Goal: Use online tool/utility: Utilize a website feature to perform a specific function

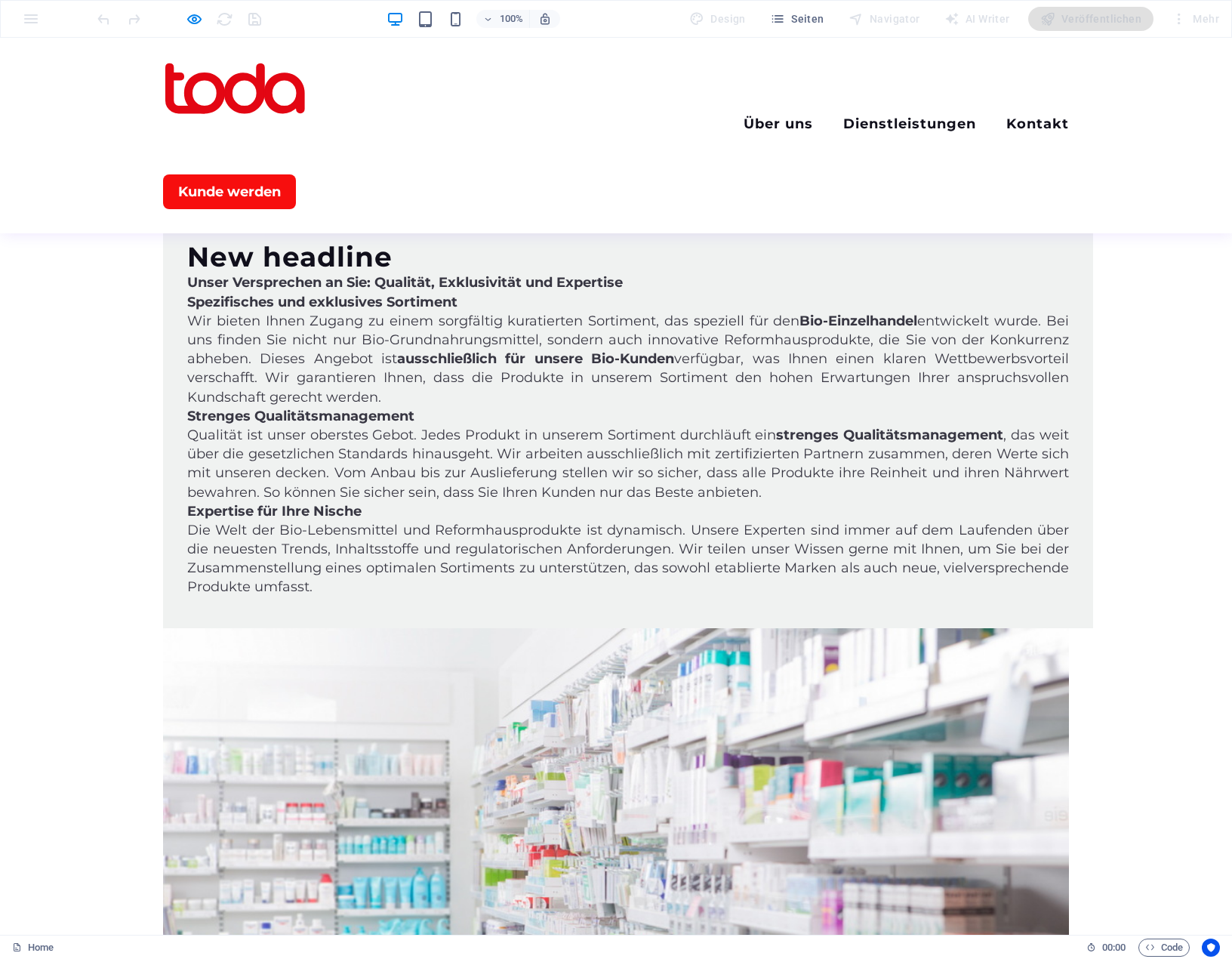
scroll to position [4304, 0]
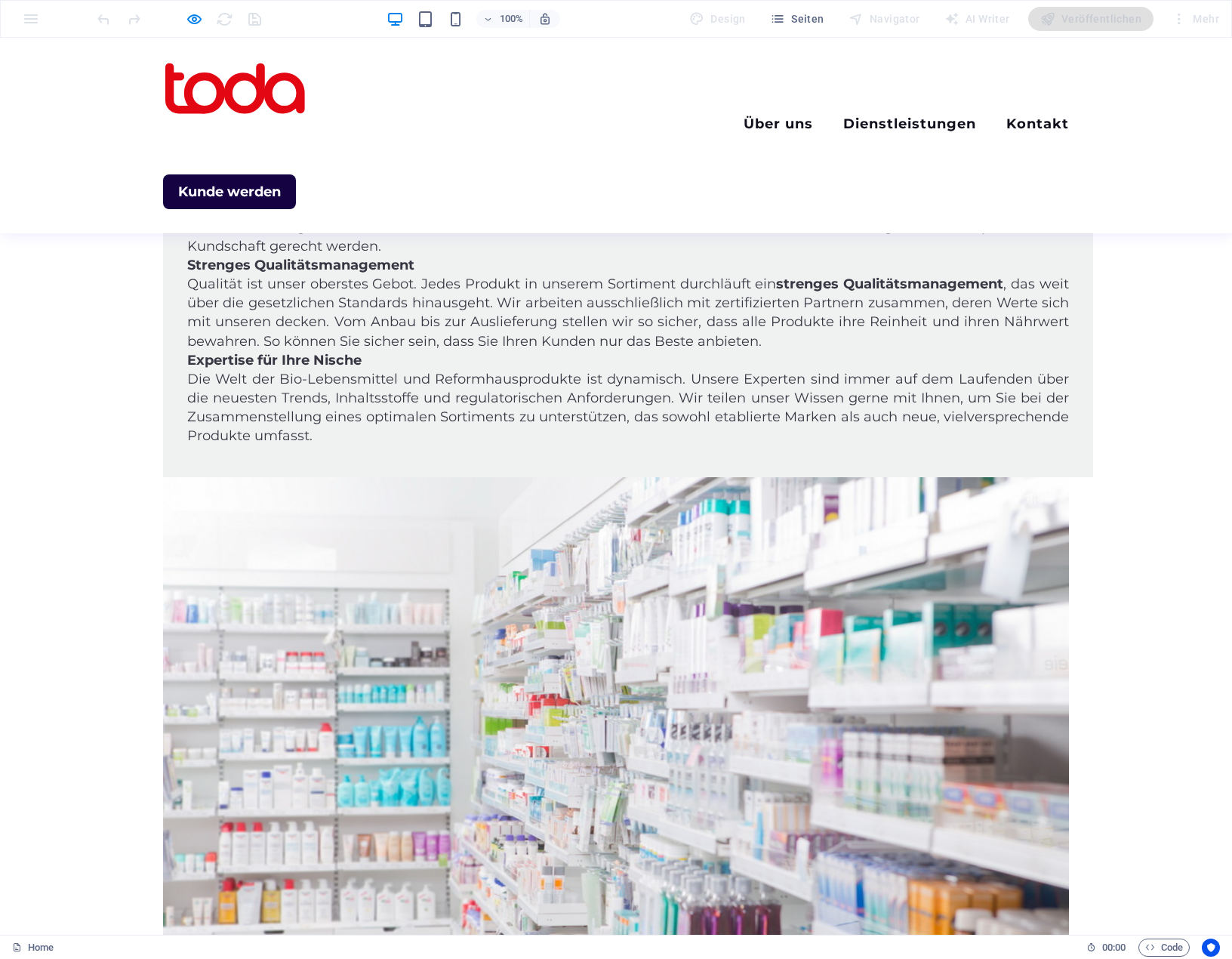
click at [296, 174] on link "Kunde werden" at bounding box center [229, 192] width 133 height 35
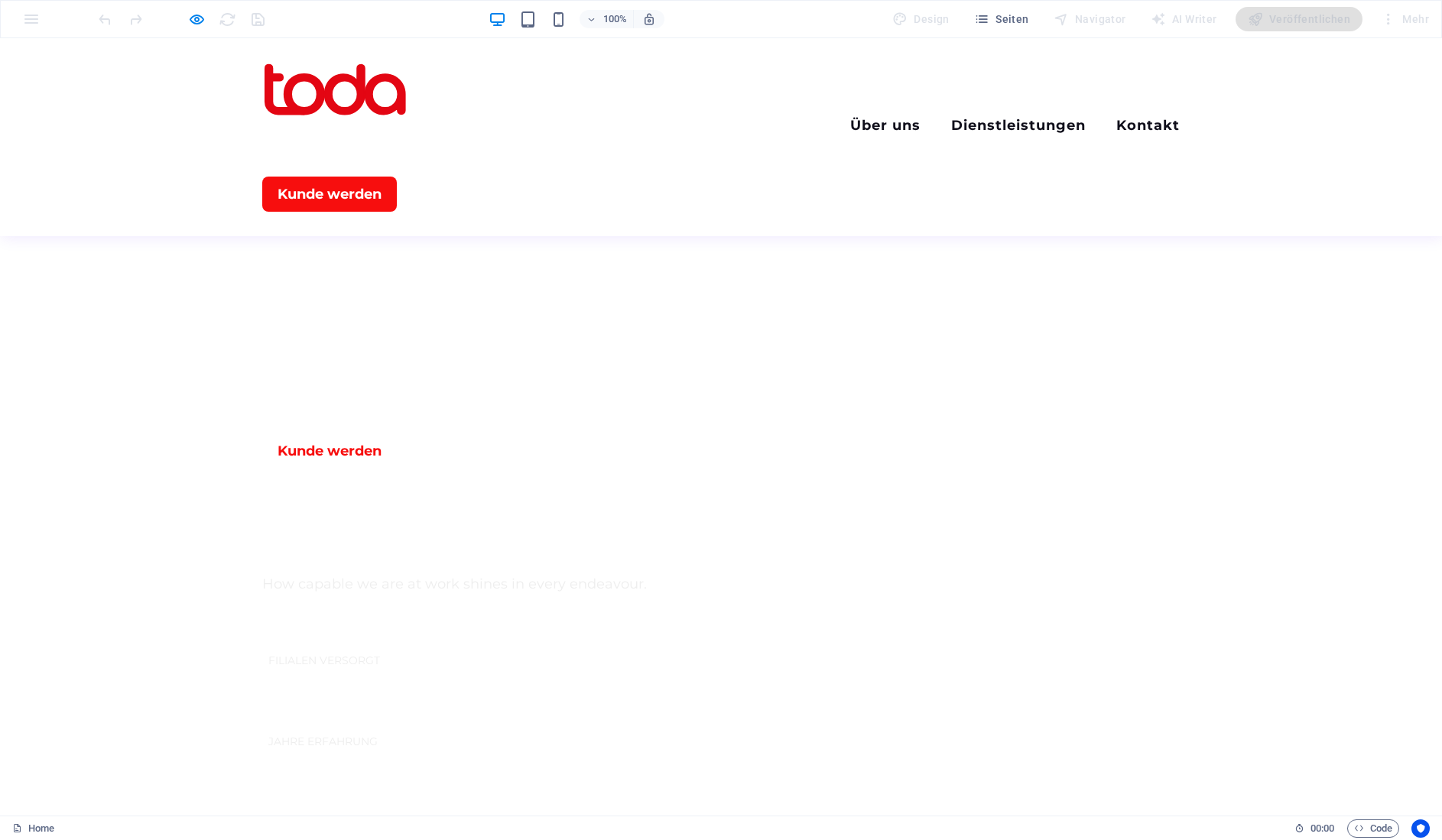
scroll to position [917, 0]
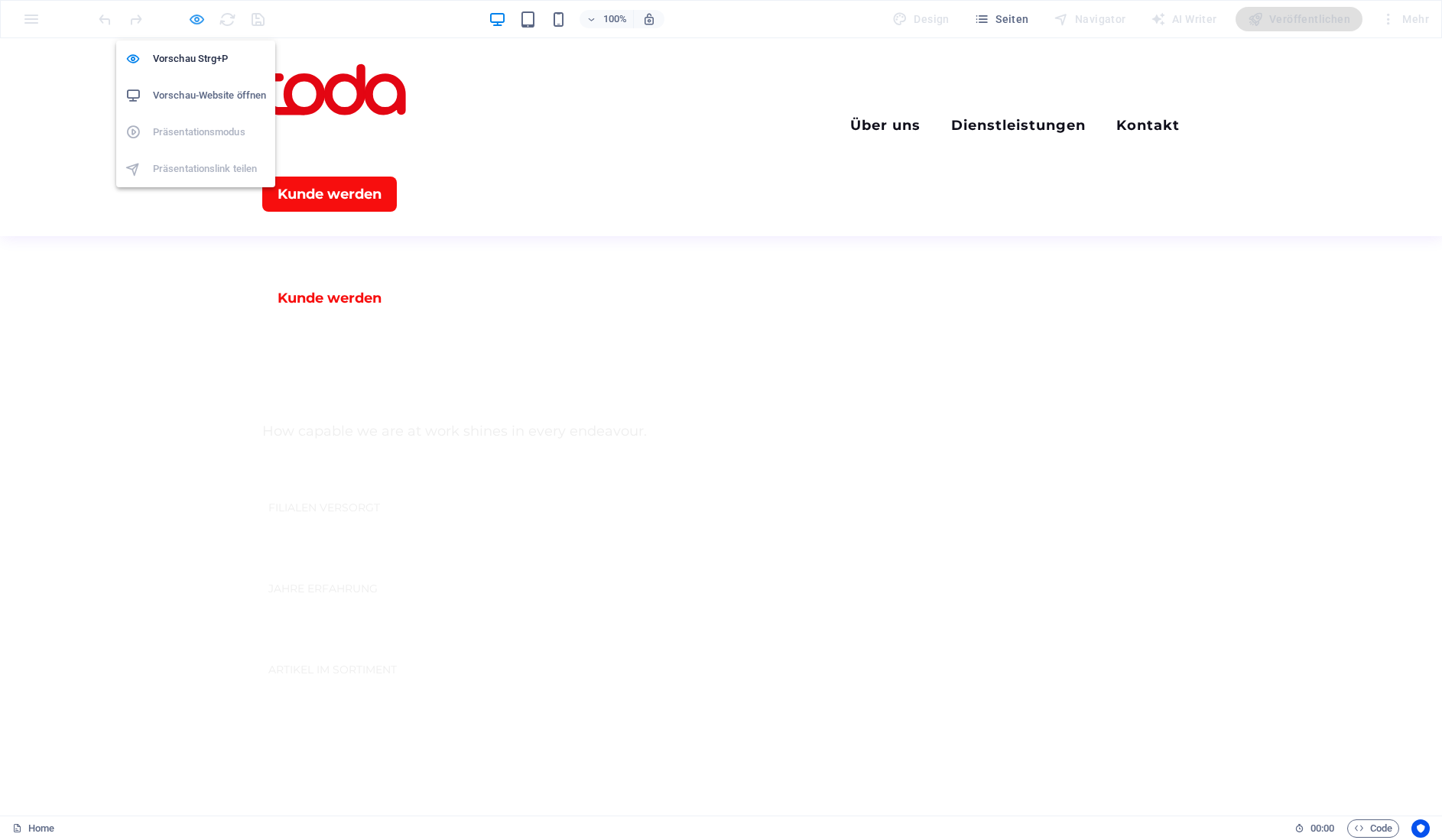
click at [193, 26] on icon "button" at bounding box center [197, 19] width 18 height 18
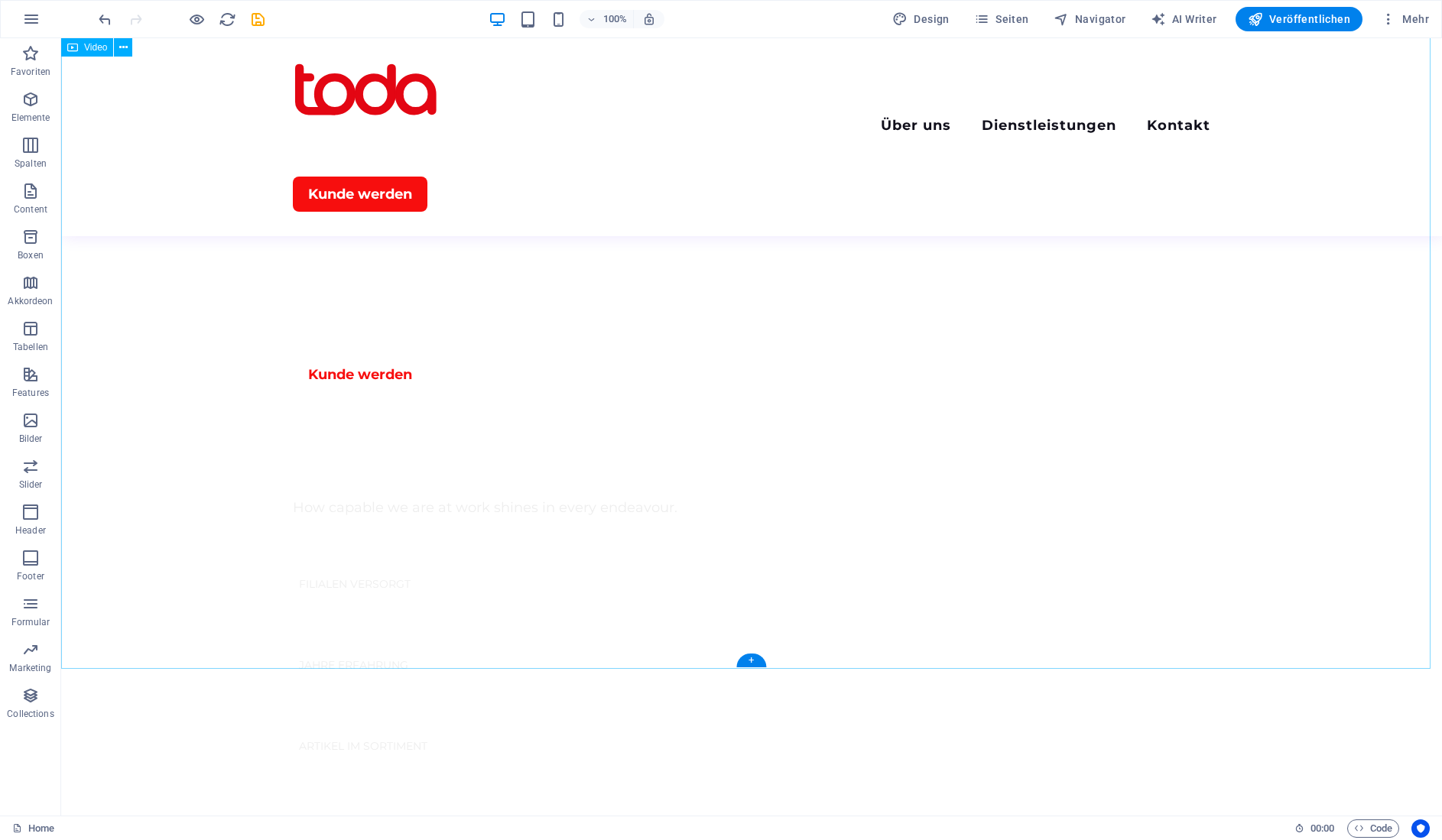
scroll to position [612, 0]
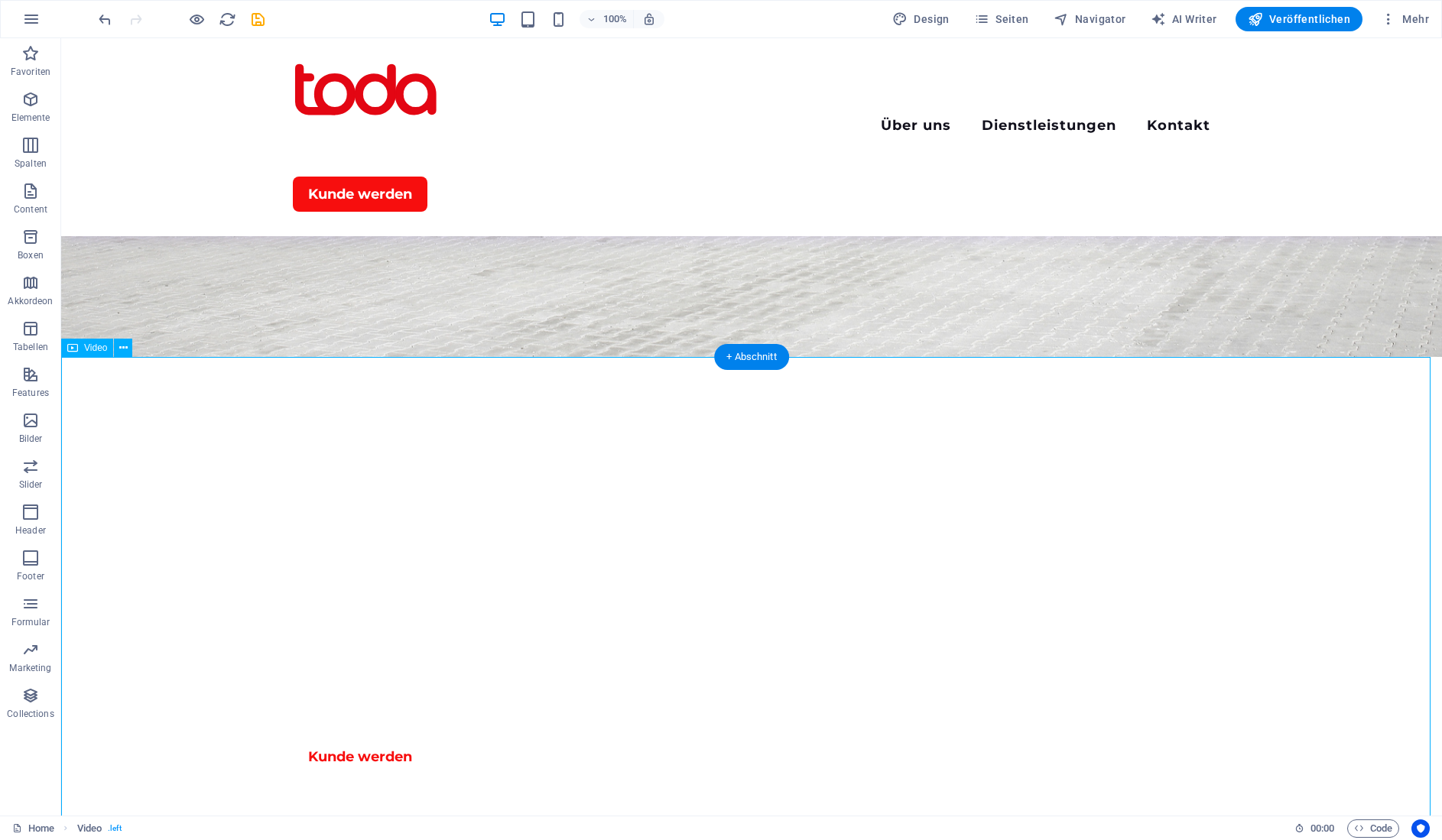
scroll to position [535, 0]
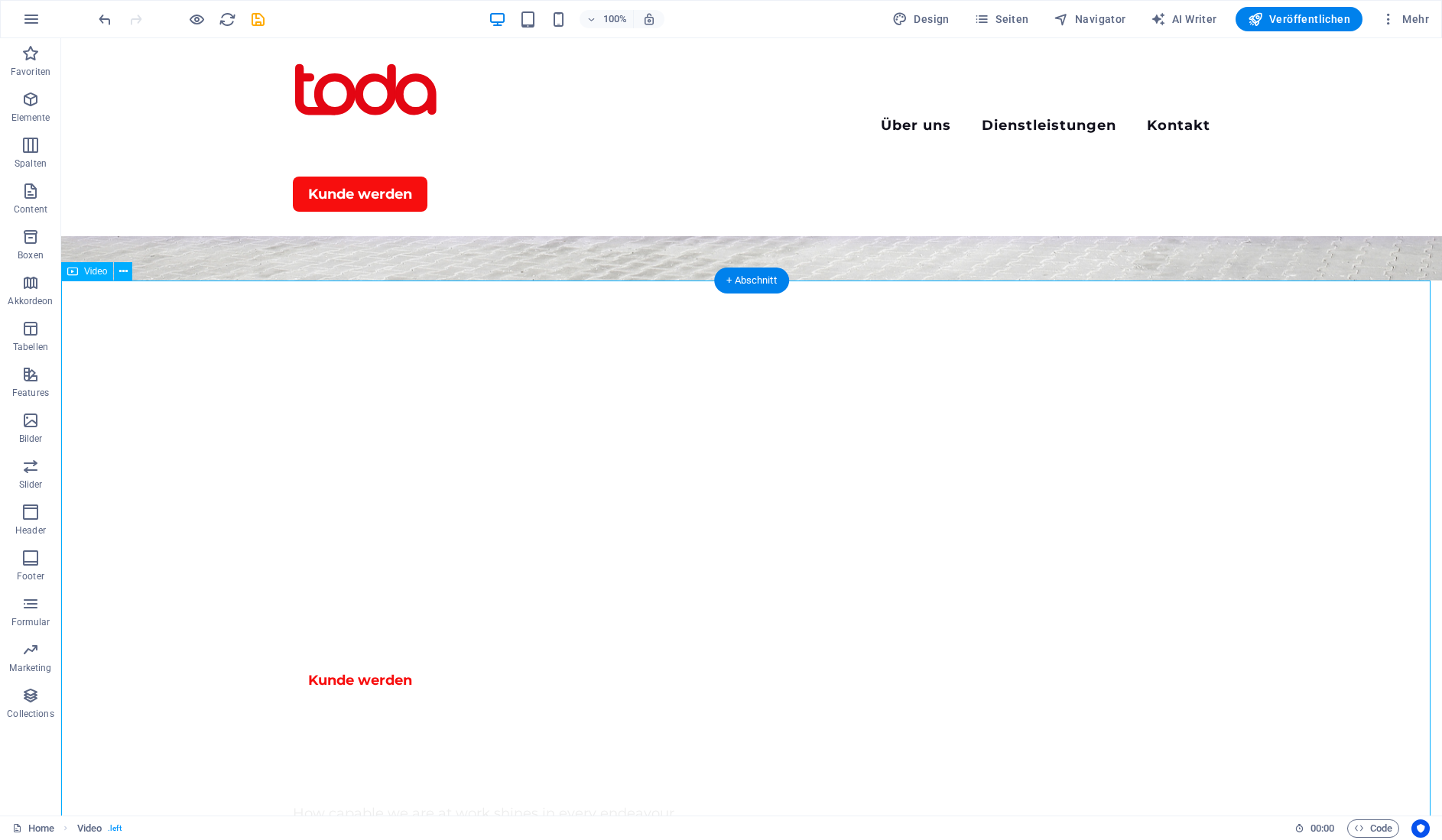
select select "%"
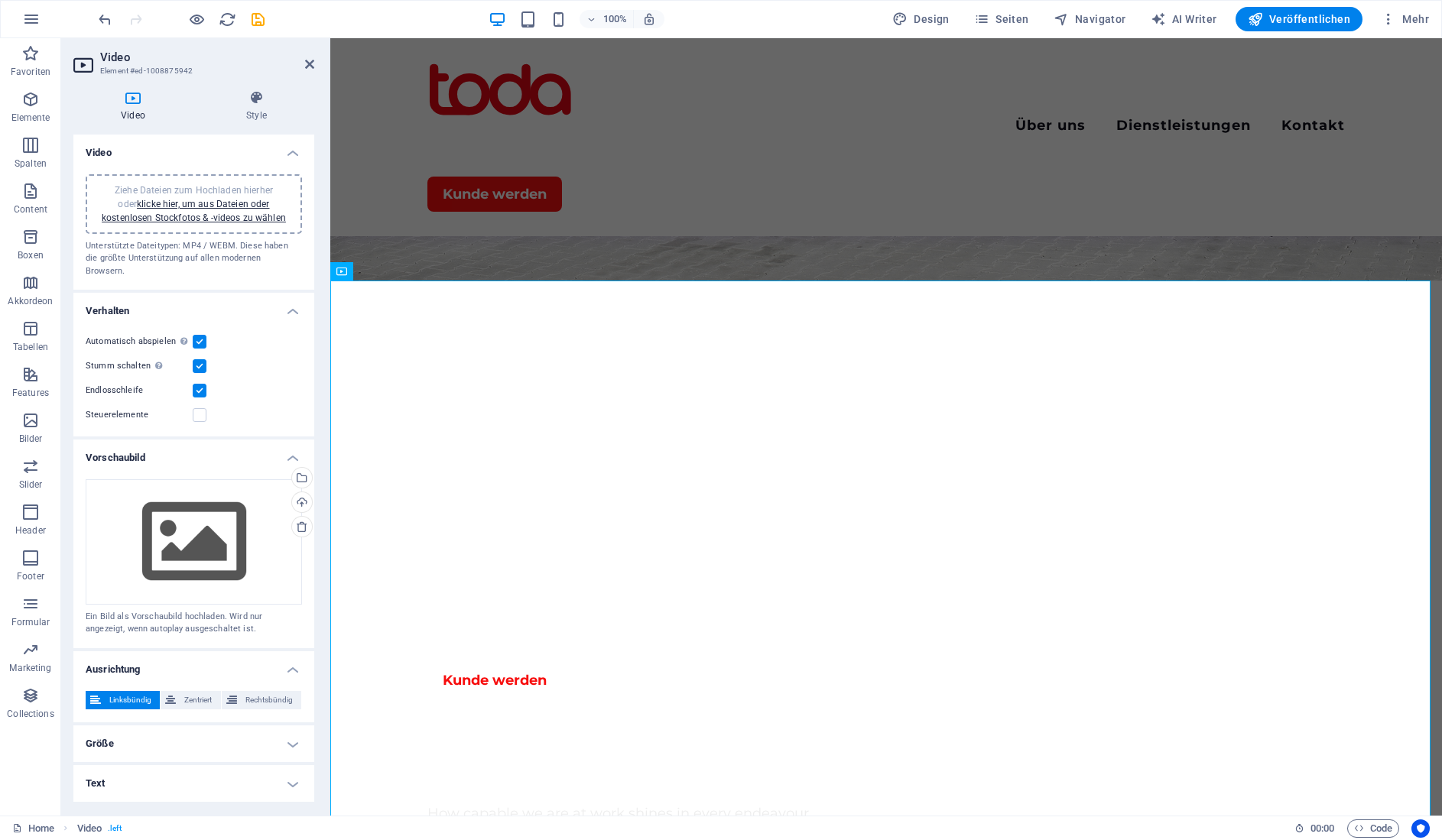
click at [179, 733] on h4 "Größe" at bounding box center [194, 744] width 241 height 37
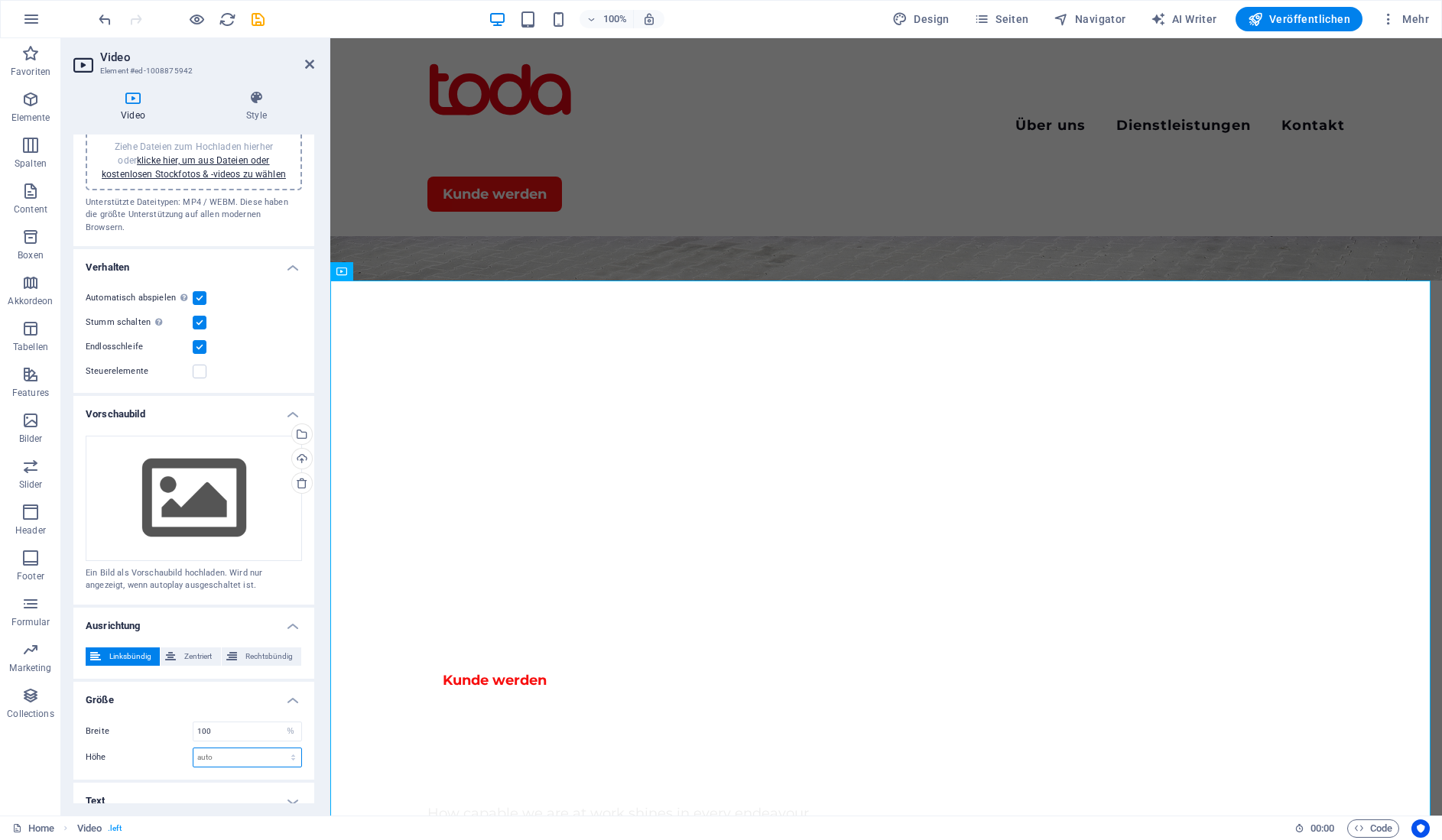
click at [223, 749] on select "auto px" at bounding box center [247, 757] width 108 height 18
select select "px"
click at [277, 749] on select "auto px" at bounding box center [247, 757] width 108 height 18
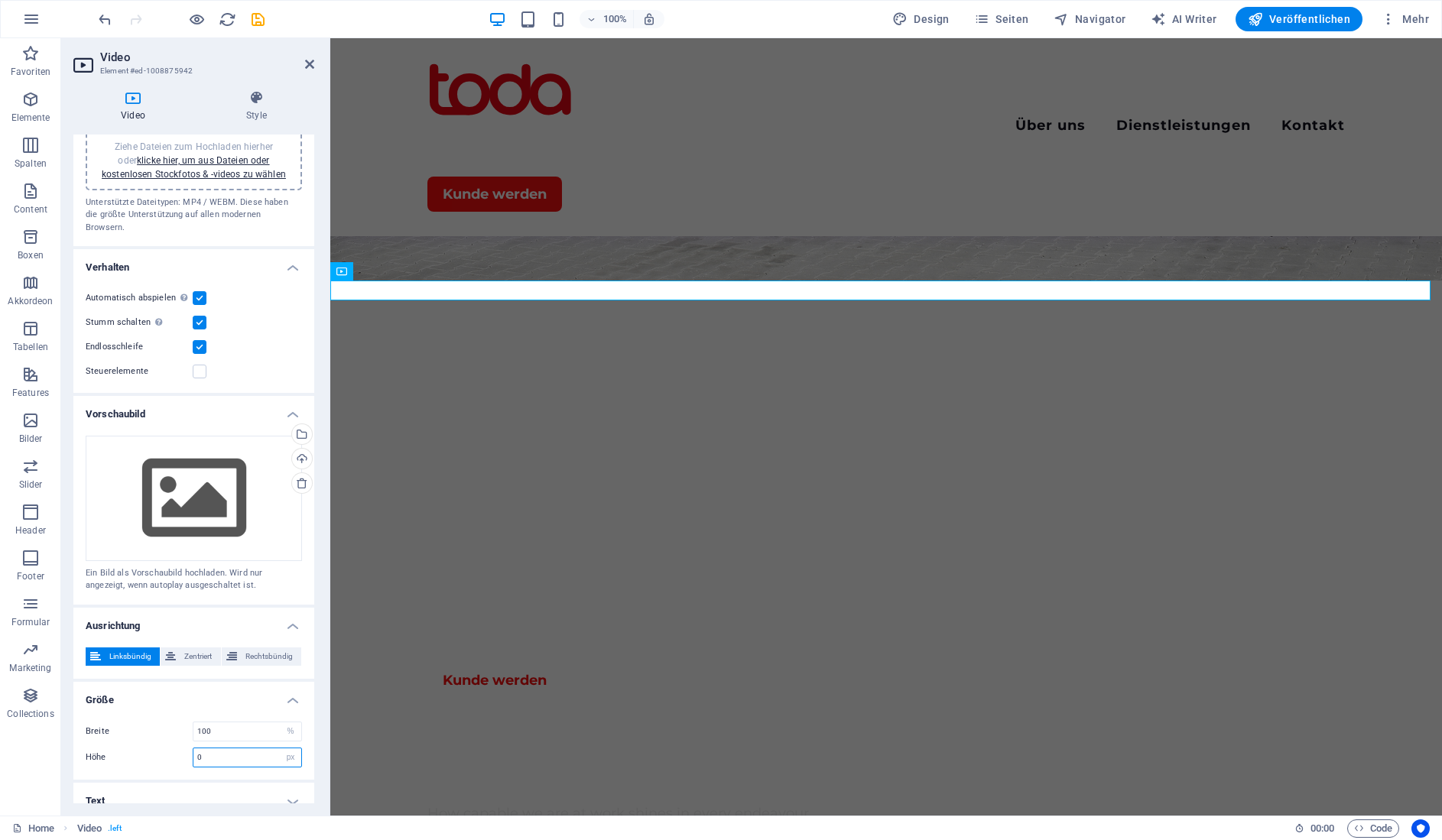
type input "2"
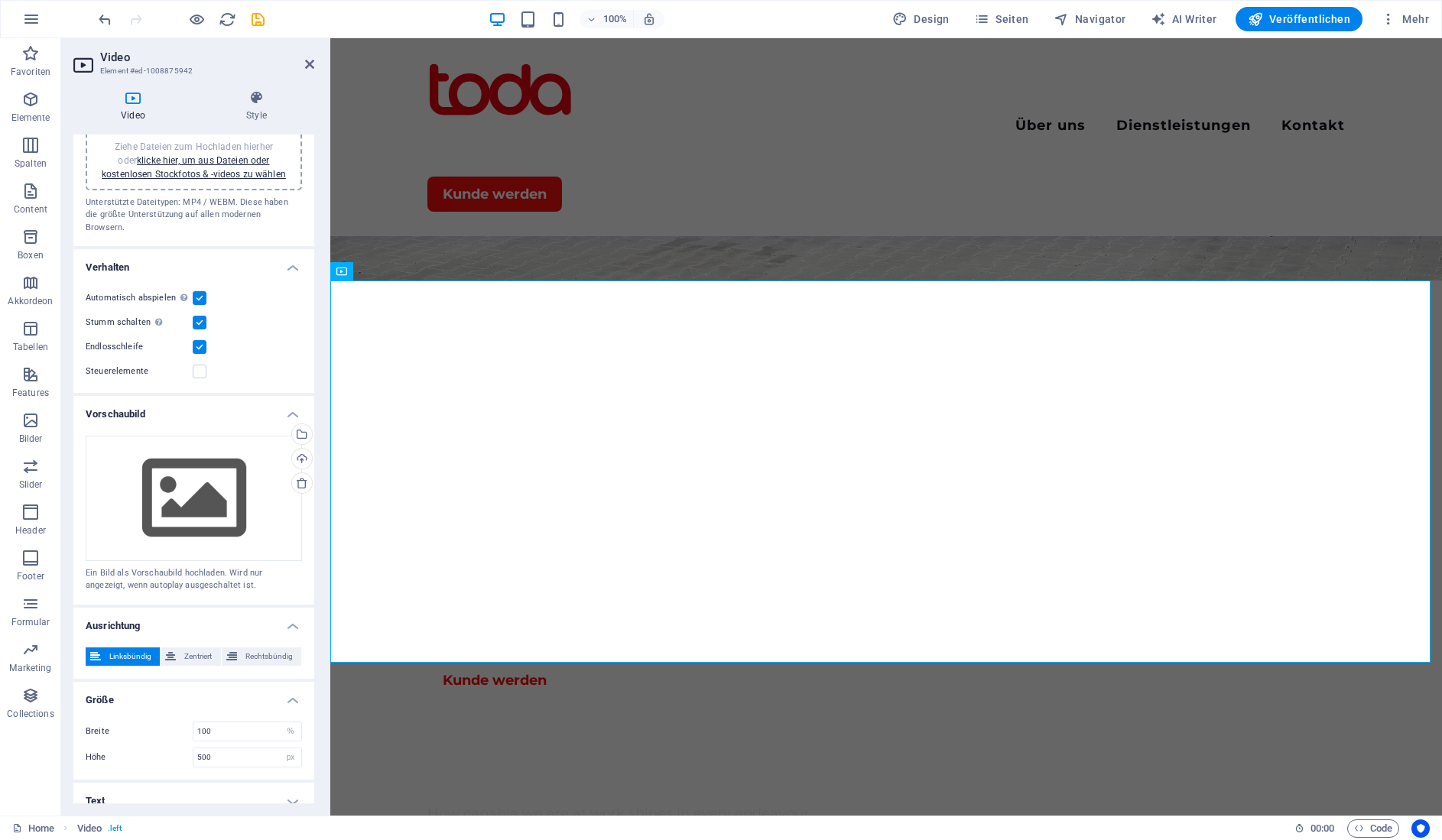
click at [240, 709] on div "Breite 100 auto px % Höhe 500 auto px" at bounding box center [194, 744] width 241 height 70
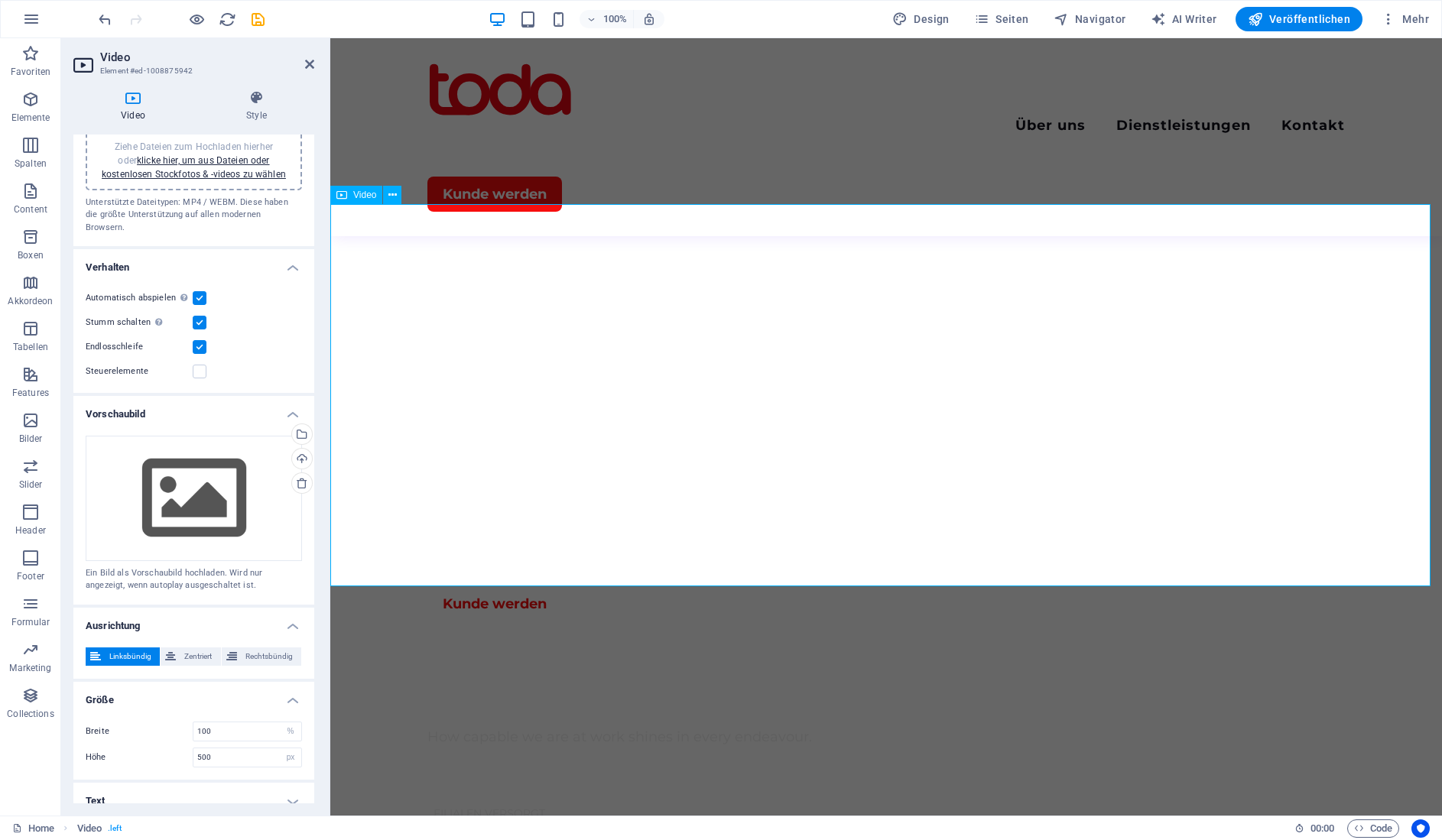
scroll to position [535, 0]
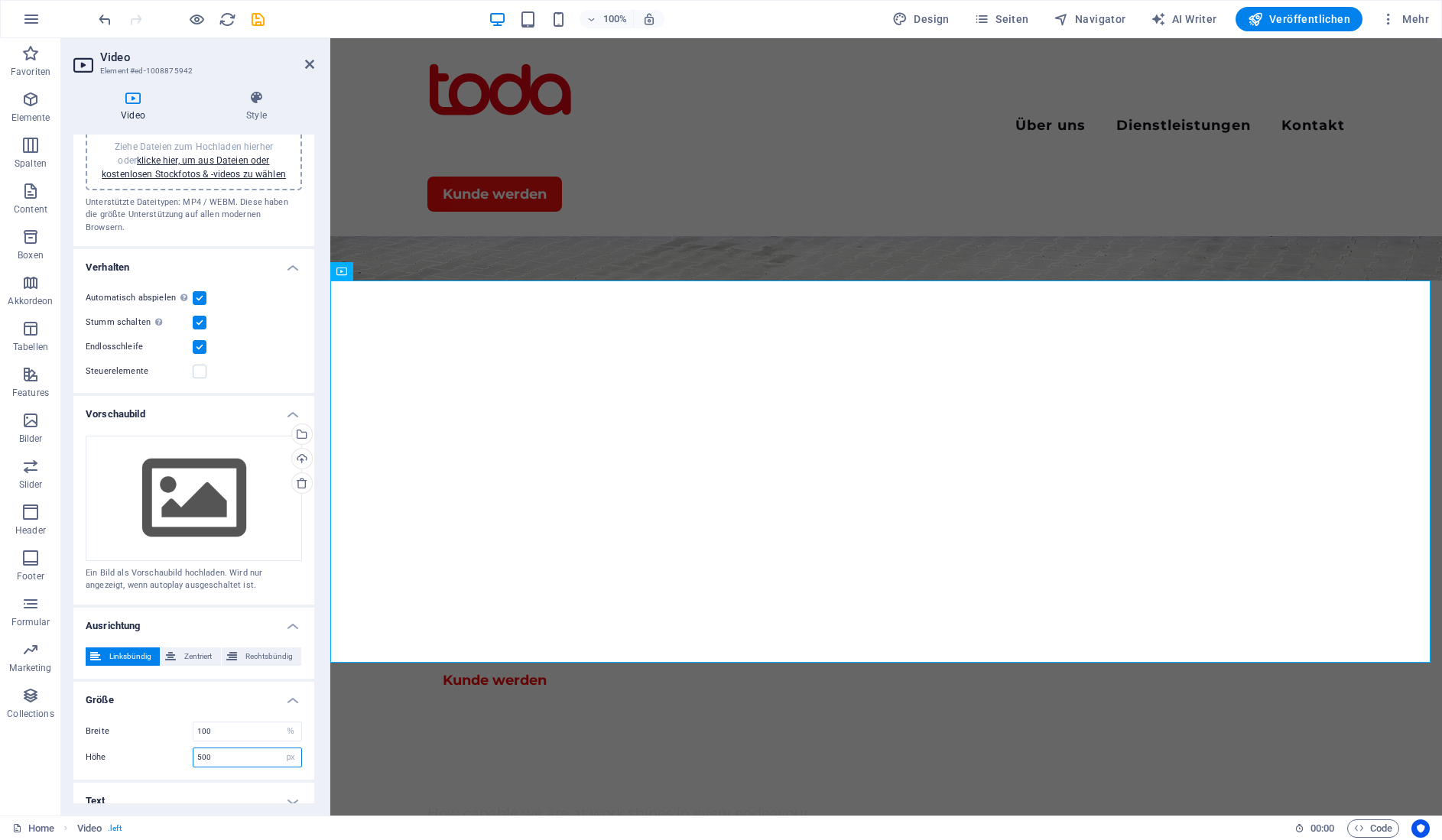
drag, startPoint x: 197, startPoint y: 747, endPoint x: 183, endPoint y: 748, distance: 14.0
click at [183, 748] on div "Höhe 500 auto px" at bounding box center [193, 757] width 216 height 20
type input "1000"
click at [213, 685] on h4 "Größe" at bounding box center [194, 695] width 241 height 27
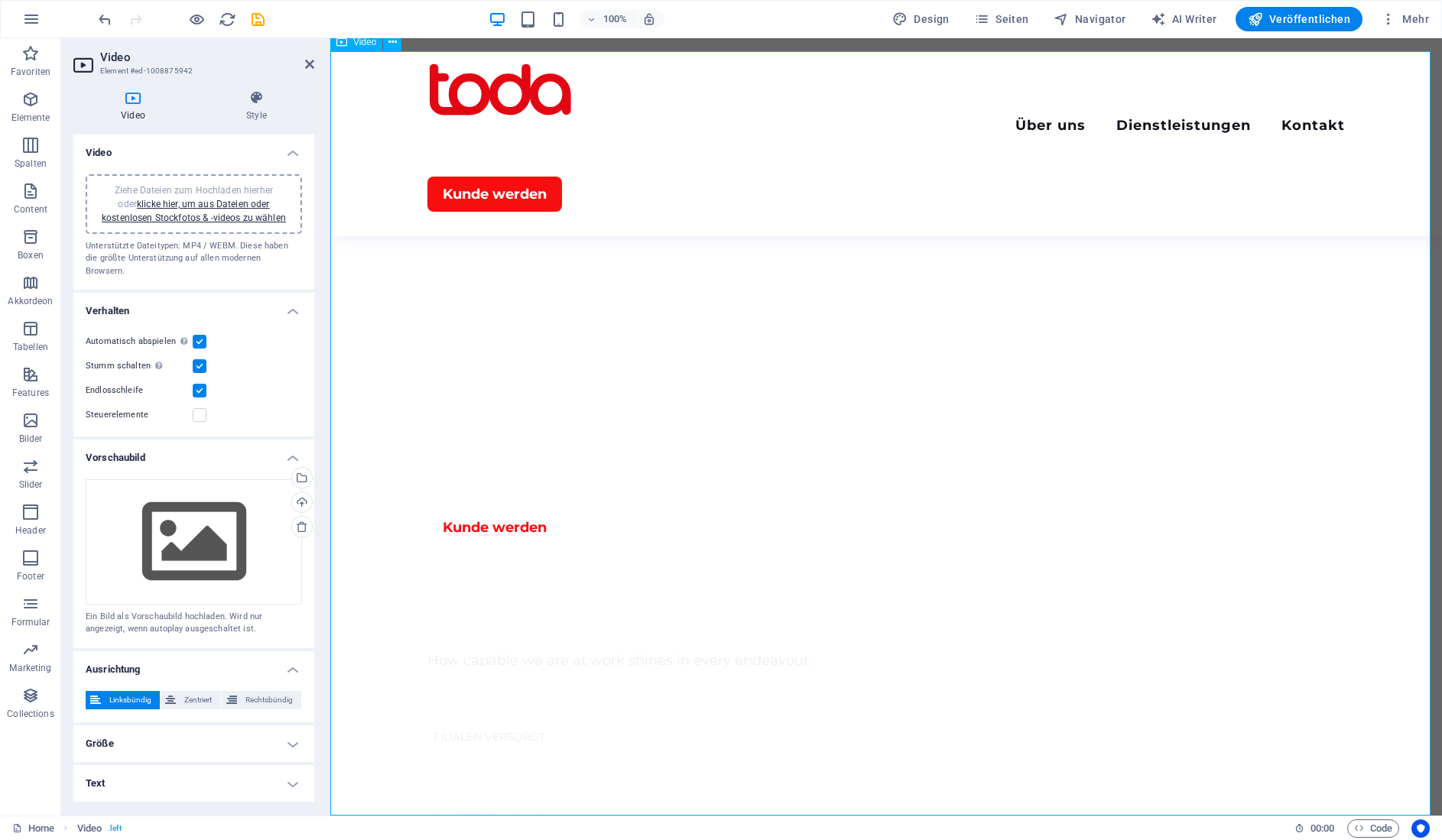
scroll to position [764, 0]
click at [221, 727] on h4 "Größe" at bounding box center [194, 744] width 241 height 37
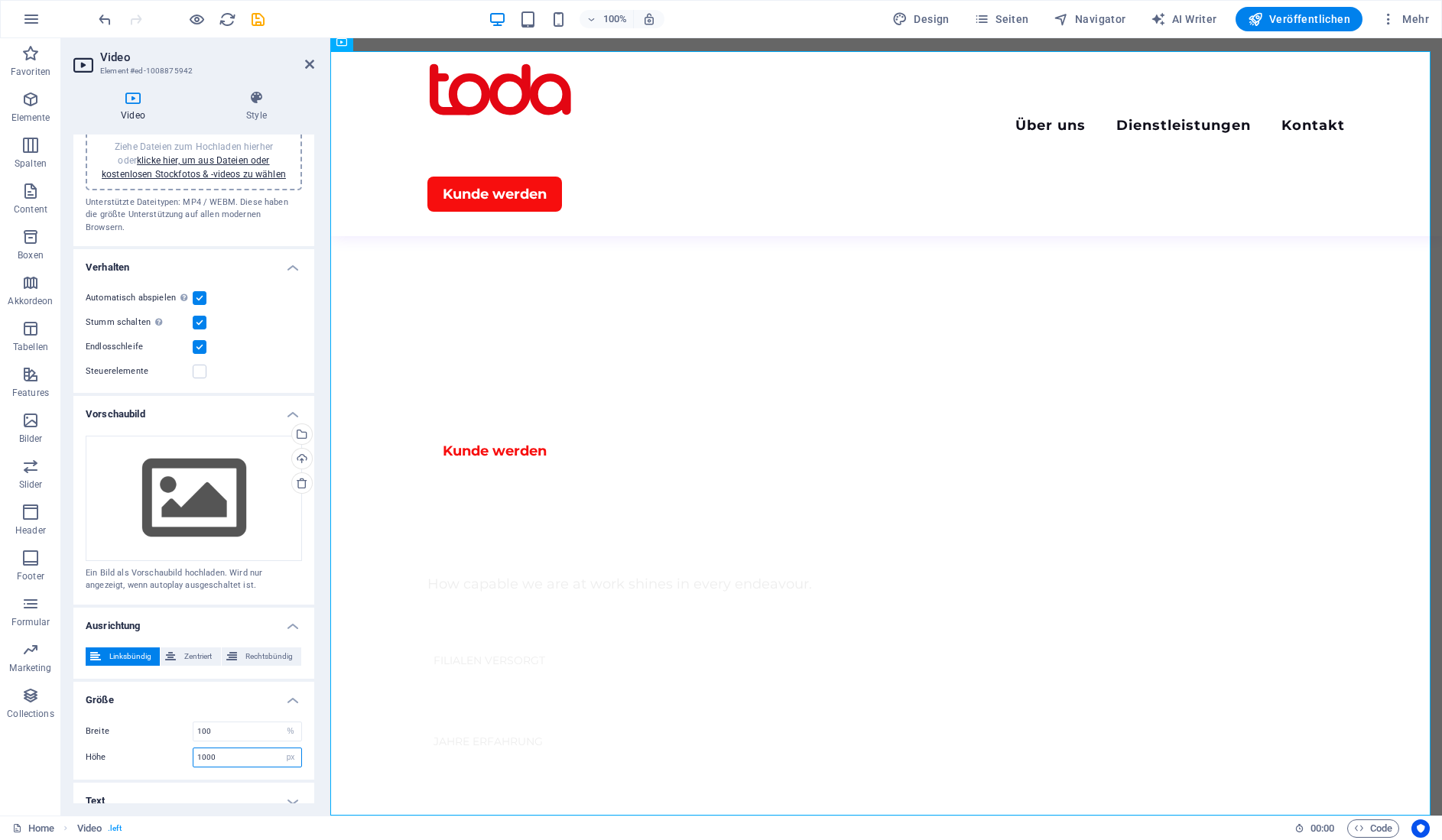
click at [246, 749] on input "1000" at bounding box center [247, 757] width 108 height 18
click at [262, 749] on input "1000" at bounding box center [247, 757] width 108 height 18
click at [226, 749] on input "number" at bounding box center [247, 757] width 108 height 18
click at [242, 762] on div "Breite 100 auto px % Höhe auto px" at bounding box center [194, 744] width 241 height 70
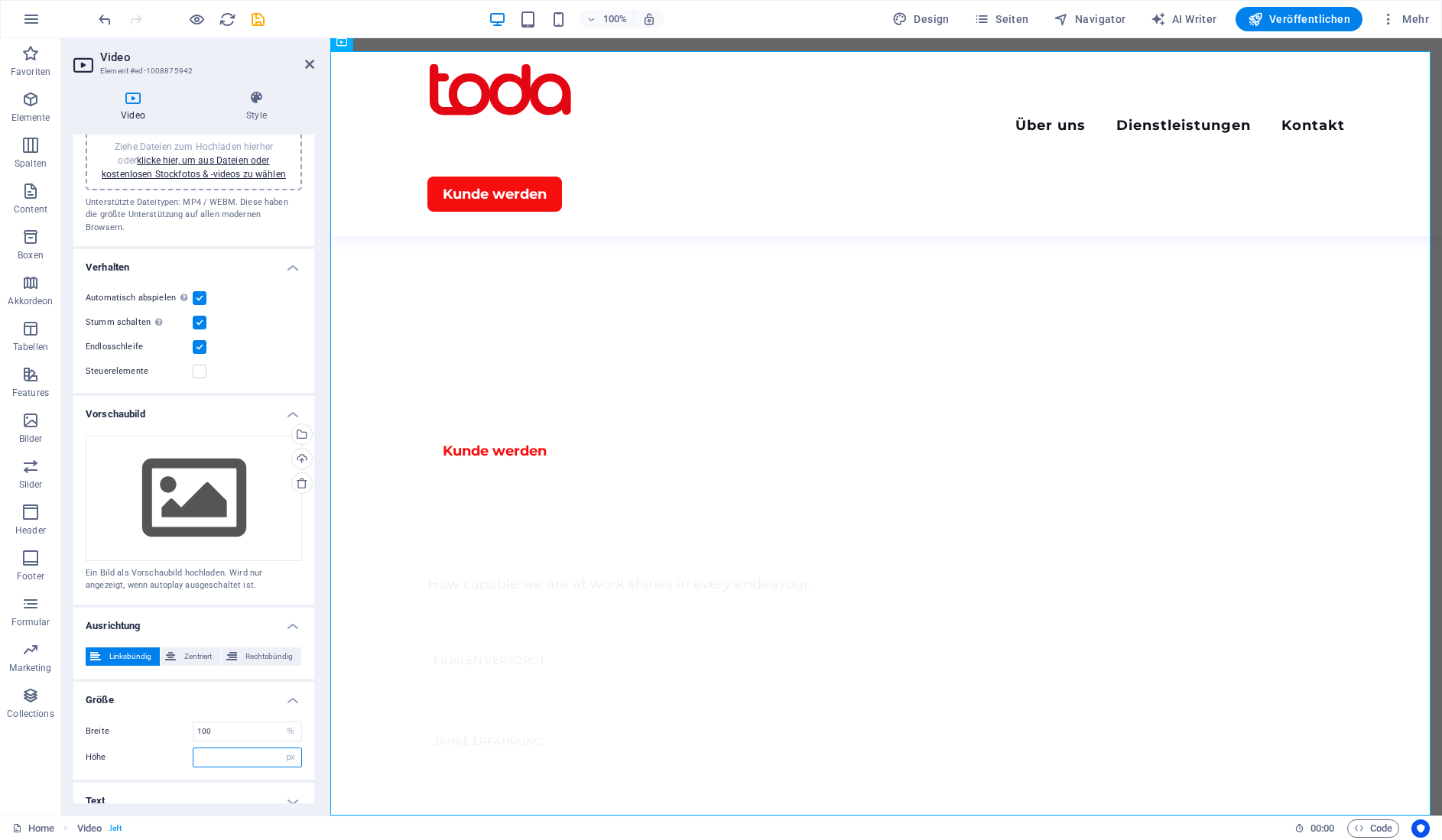
click at [244, 749] on input "number" at bounding box center [247, 757] width 108 height 18
type input "0"
click at [267, 722] on input "100" at bounding box center [247, 731] width 108 height 18
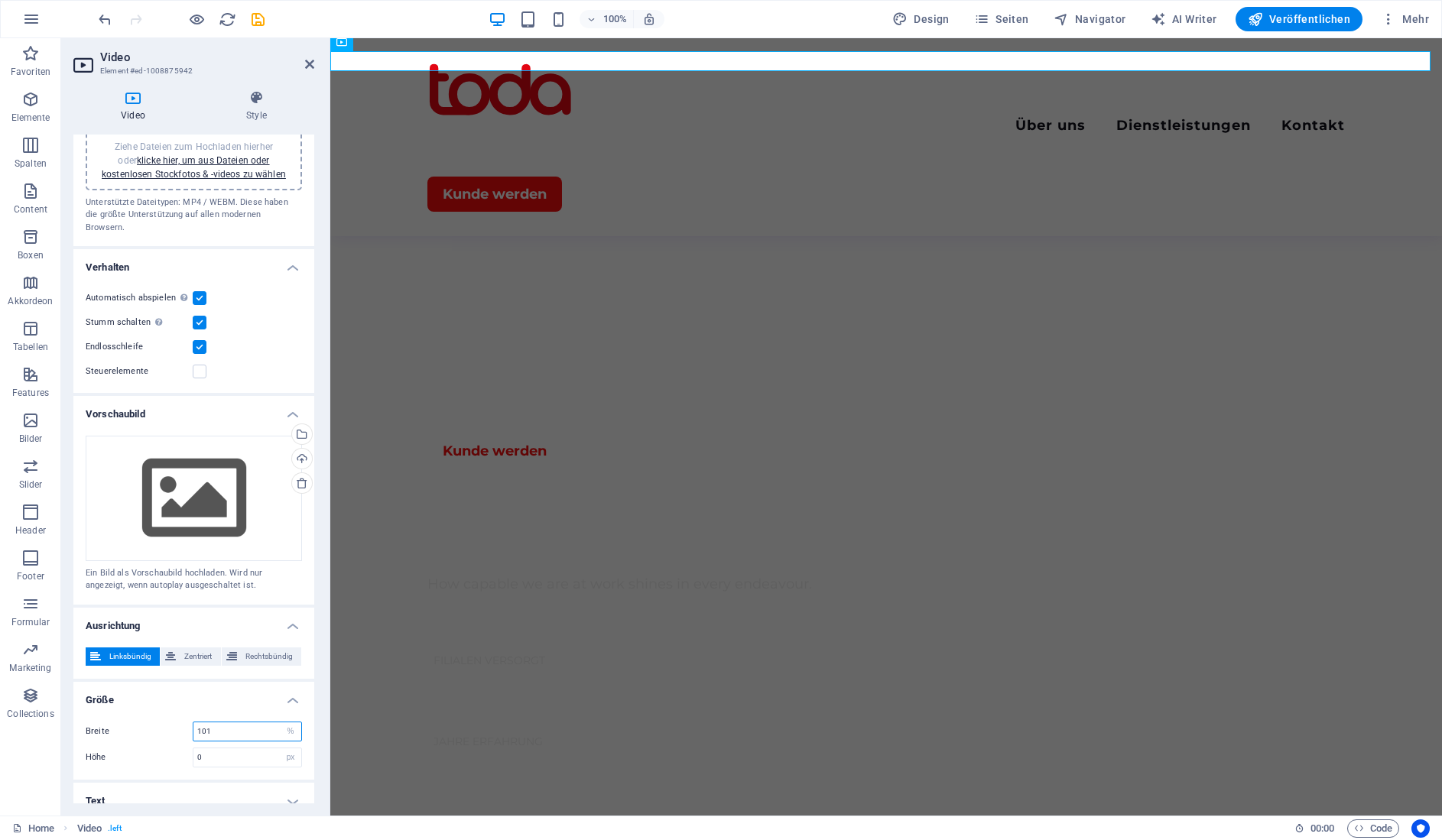
type input "100"
click at [249, 693] on h4 "Größe" at bounding box center [194, 695] width 241 height 27
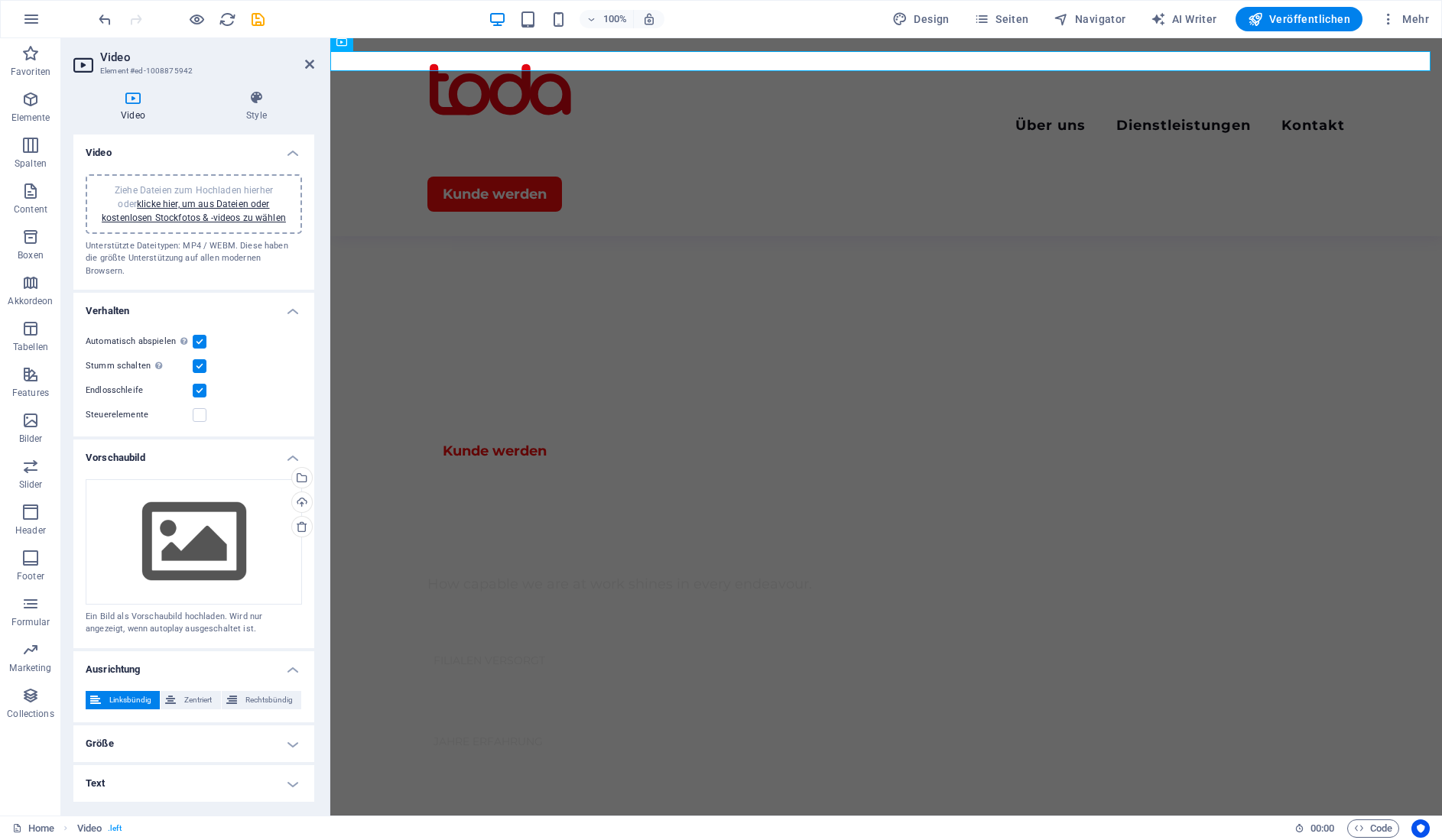
scroll to position [0, 0]
click at [199, 726] on h4 "Größe" at bounding box center [194, 744] width 241 height 37
click at [255, 792] on input "0" at bounding box center [247, 800] width 108 height 18
click at [291, 792] on select "auto px" at bounding box center [290, 800] width 21 height 18
click at [279, 792] on select "auto px" at bounding box center [290, 800] width 21 height 18
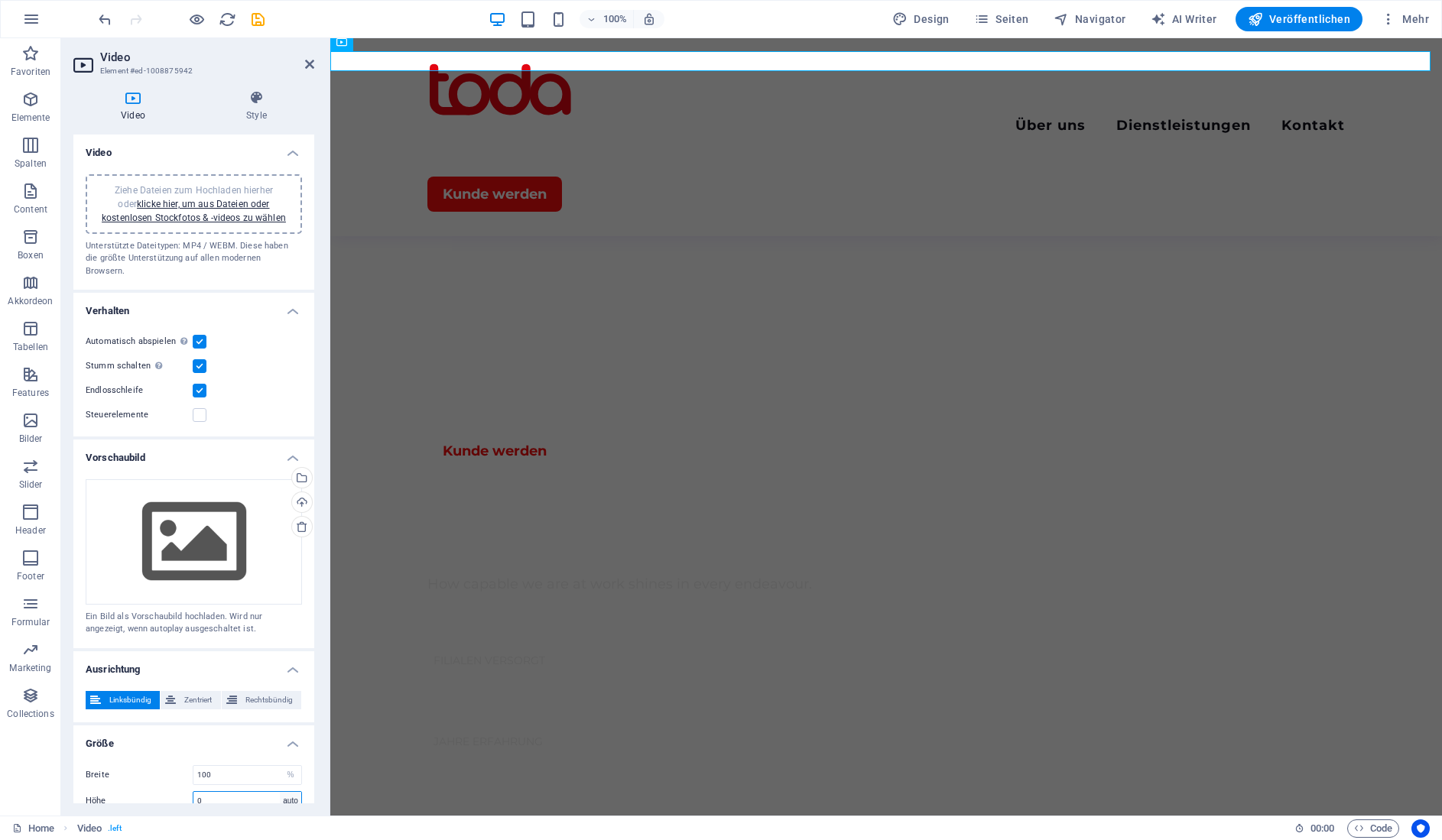
select select "DISABLED_OPTION_VALUE"
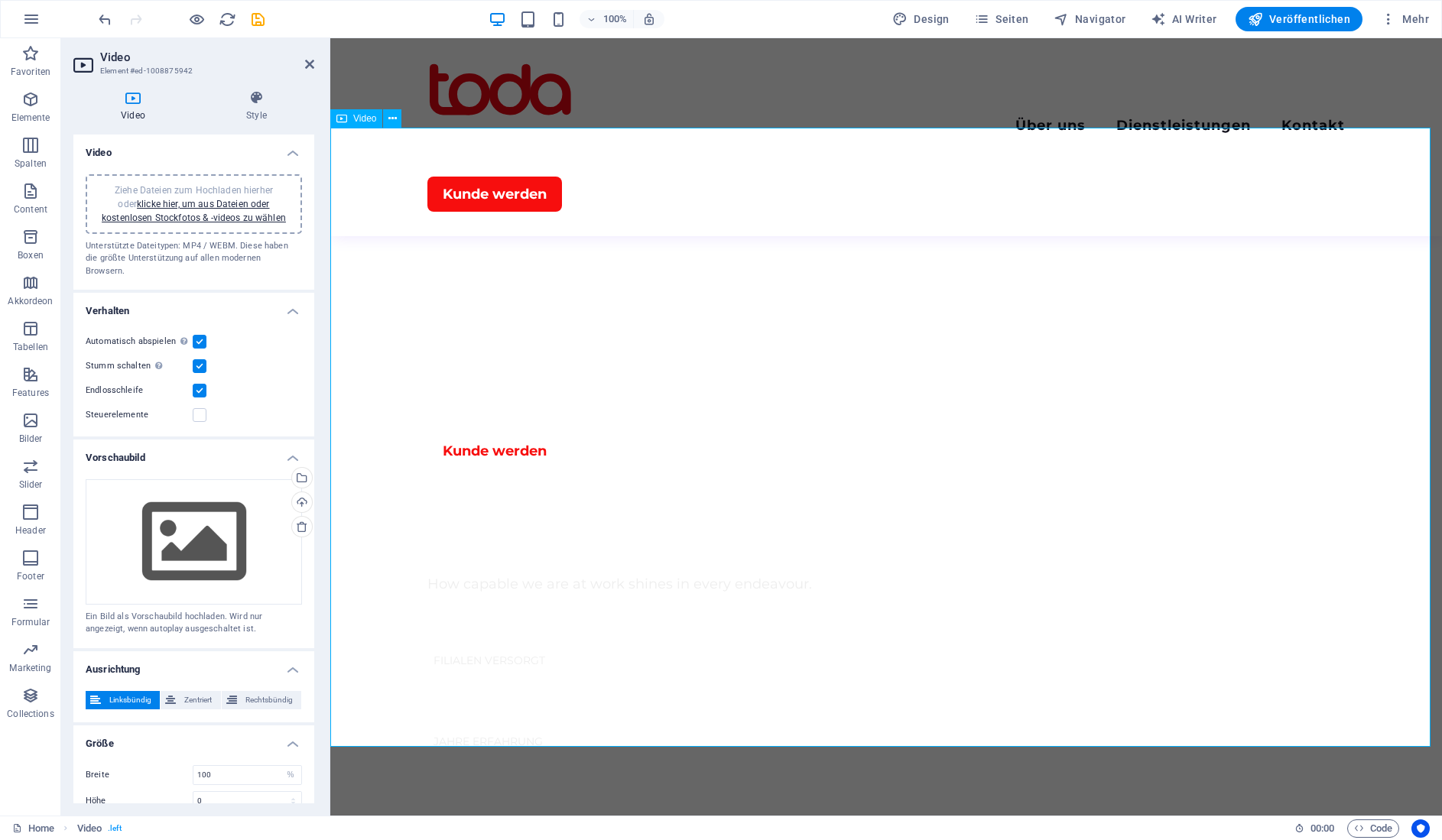
scroll to position [612, 0]
